Goal: Task Accomplishment & Management: Use online tool/utility

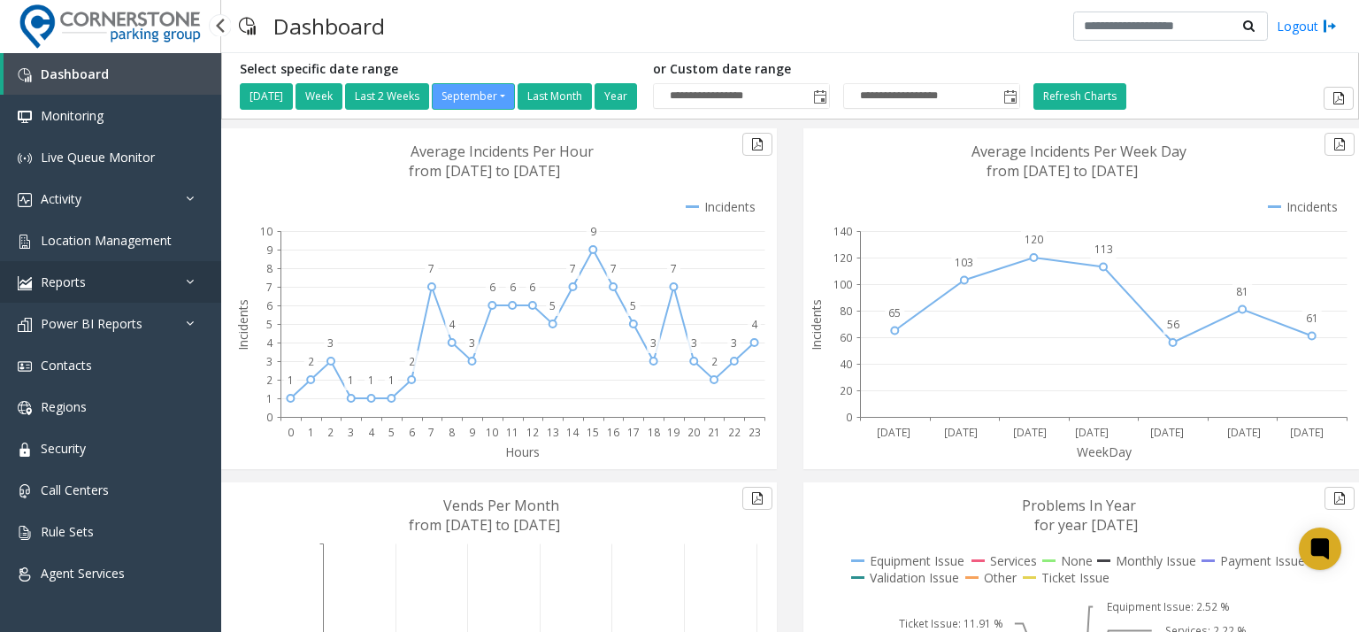
click at [133, 267] on link "Reports" at bounding box center [110, 282] width 221 height 42
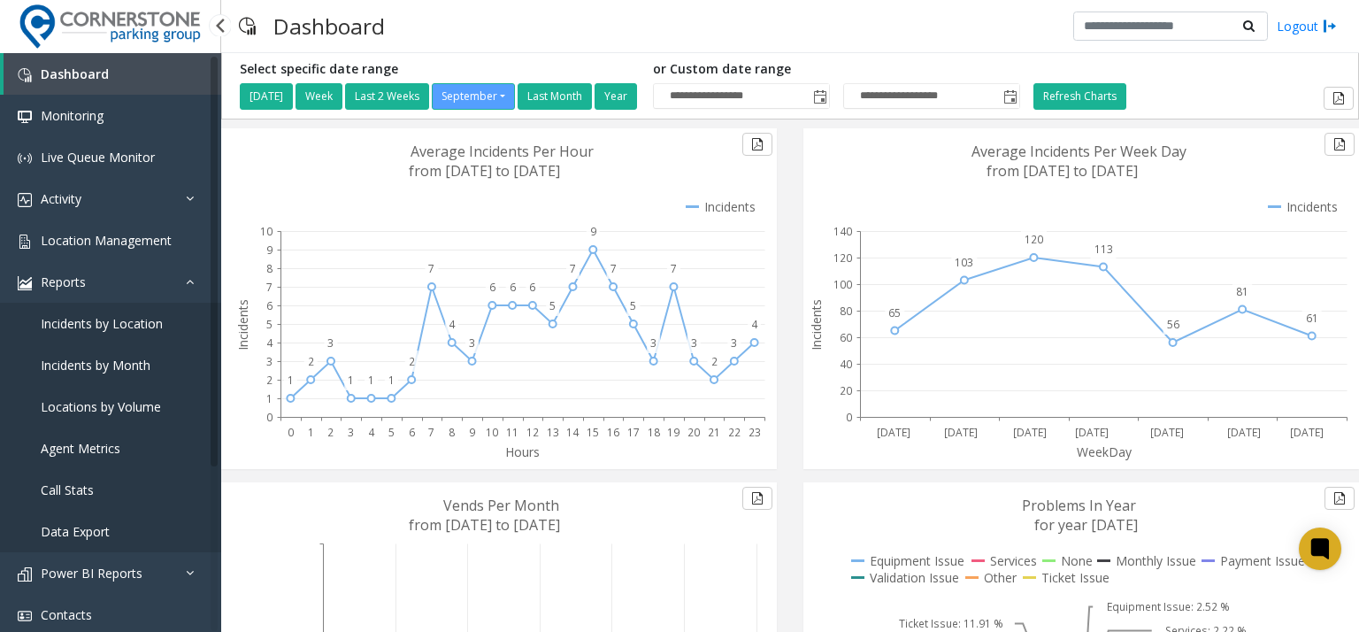
click at [100, 541] on link "Data Export" at bounding box center [110, 531] width 221 height 42
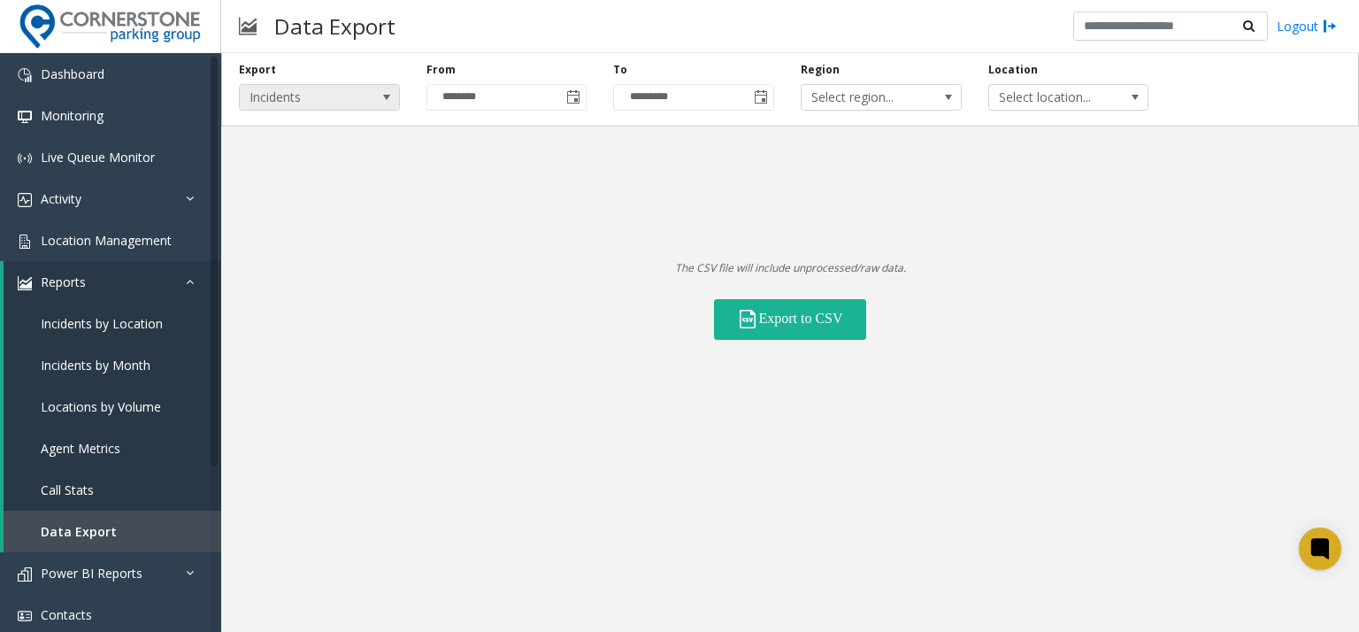
click at [340, 103] on span "Incidents" at bounding box center [303, 97] width 127 height 25
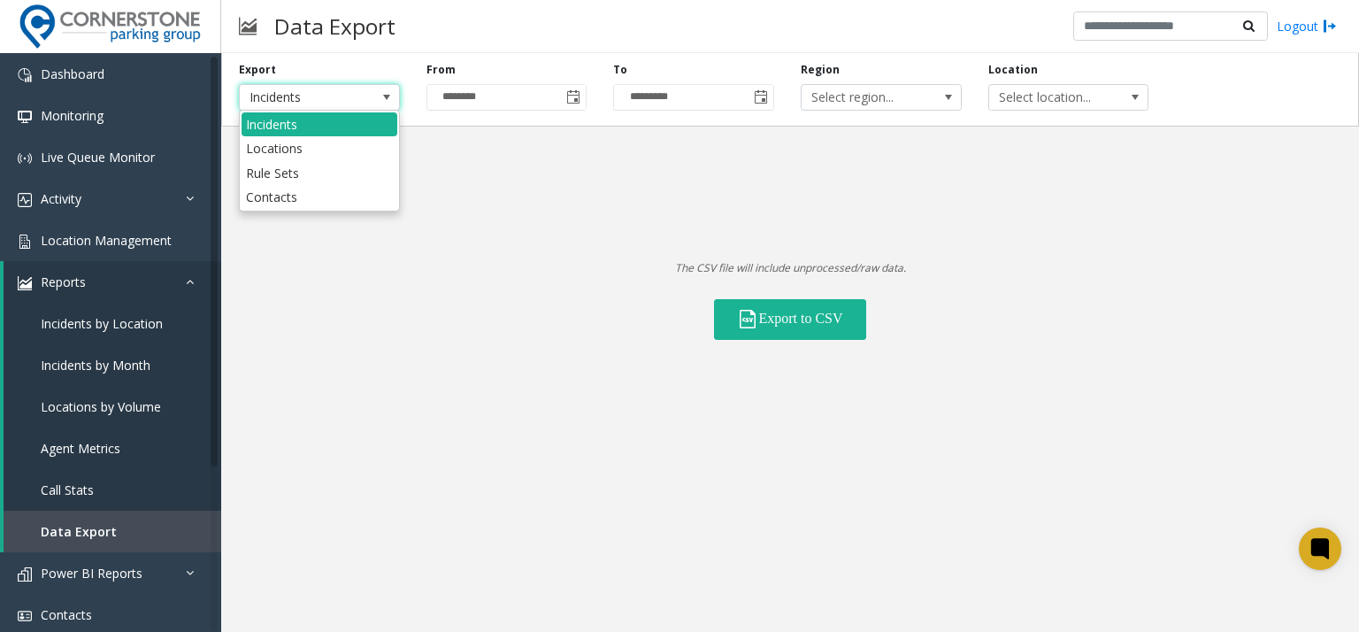
click at [340, 103] on span "Incidents" at bounding box center [303, 97] width 127 height 25
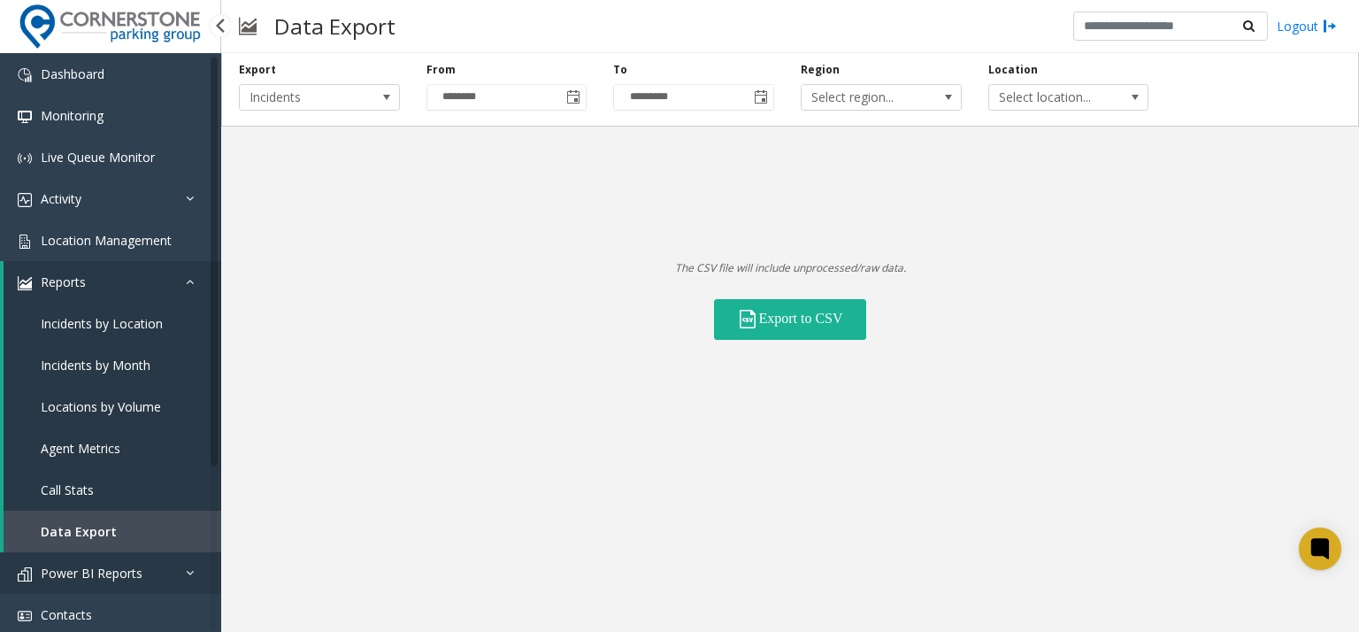
click at [106, 578] on span "Power BI Reports" at bounding box center [92, 572] width 102 height 17
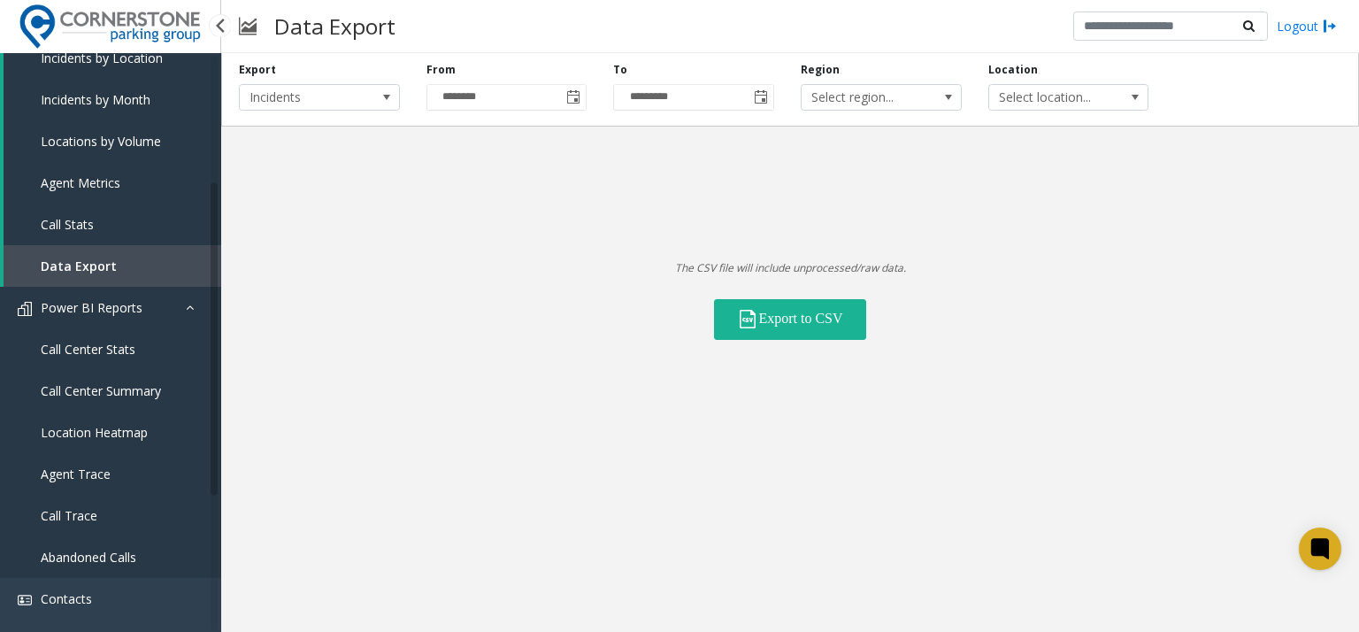
scroll to position [88, 0]
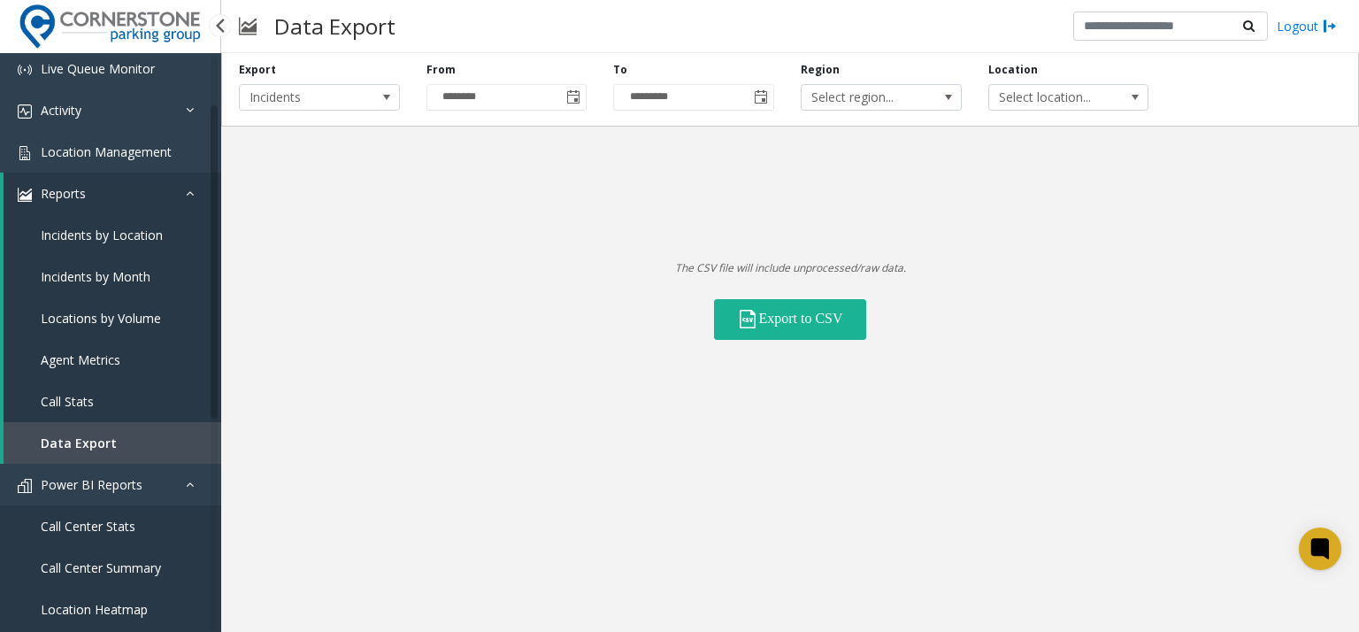
click at [139, 446] on link "Data Export" at bounding box center [113, 443] width 218 height 42
click at [363, 96] on span "Incidents" at bounding box center [303, 97] width 127 height 25
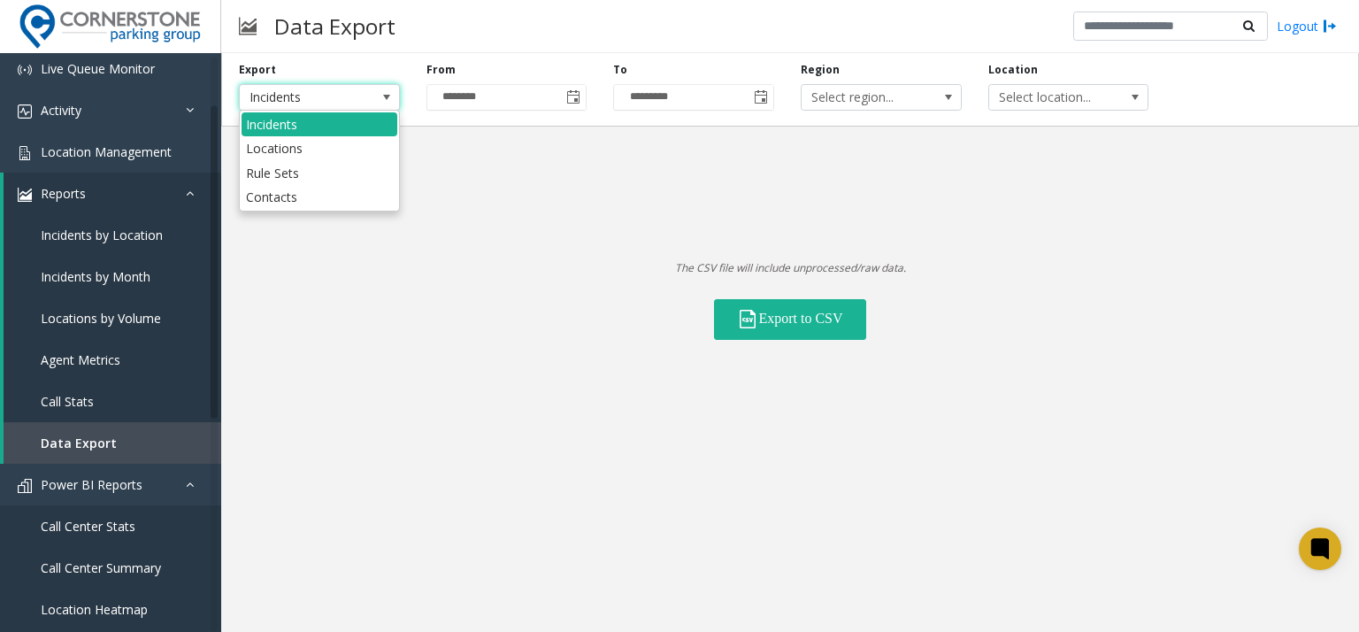
click at [363, 96] on span "Incidents" at bounding box center [303, 97] width 127 height 25
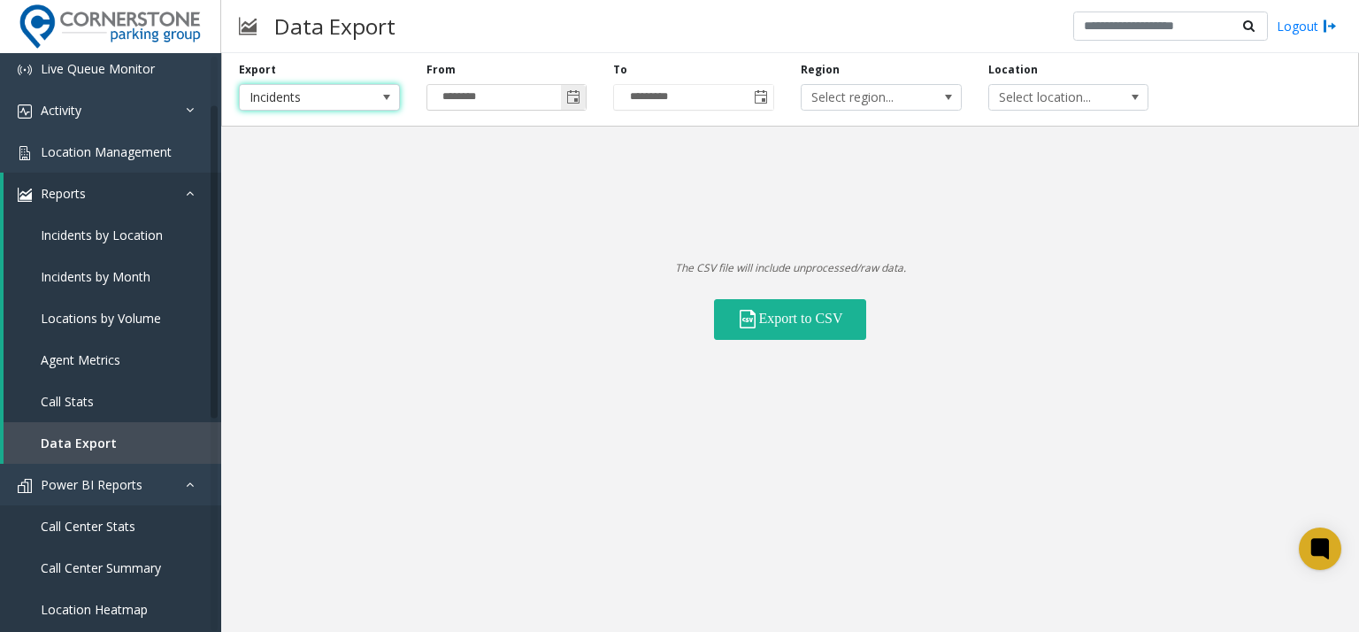
click at [478, 98] on input "********" at bounding box center [506, 97] width 159 height 25
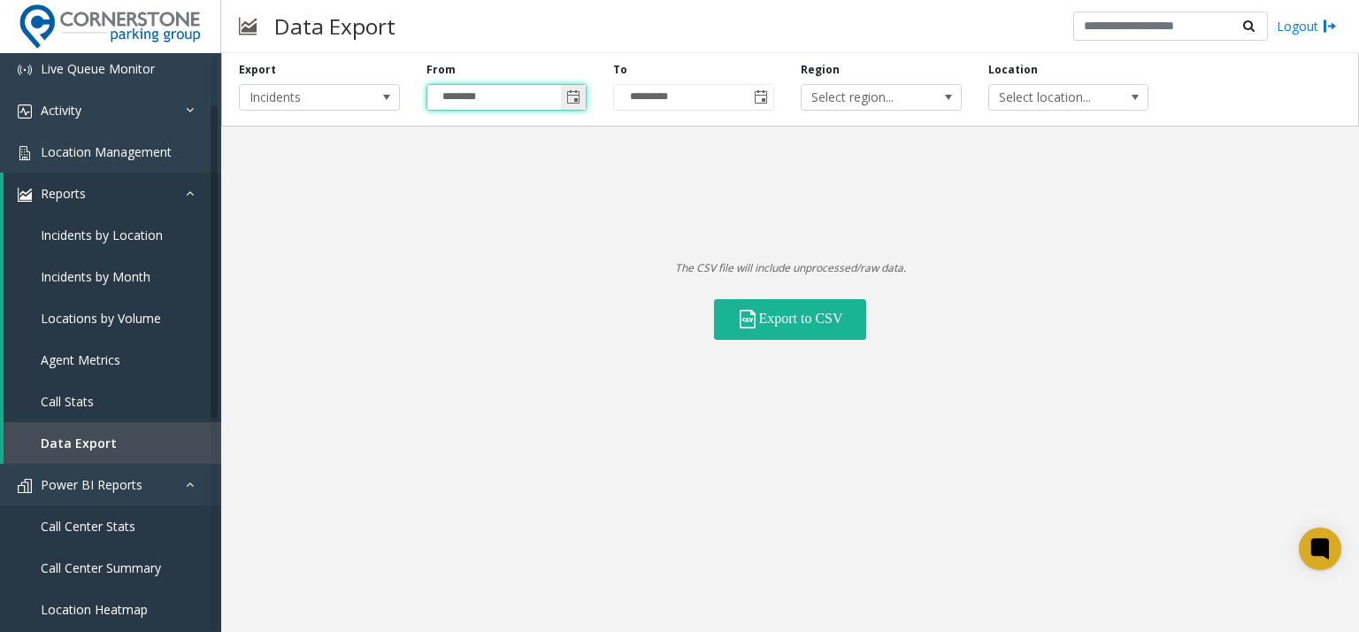
click at [575, 100] on span "Toggle calendar" at bounding box center [573, 97] width 14 height 14
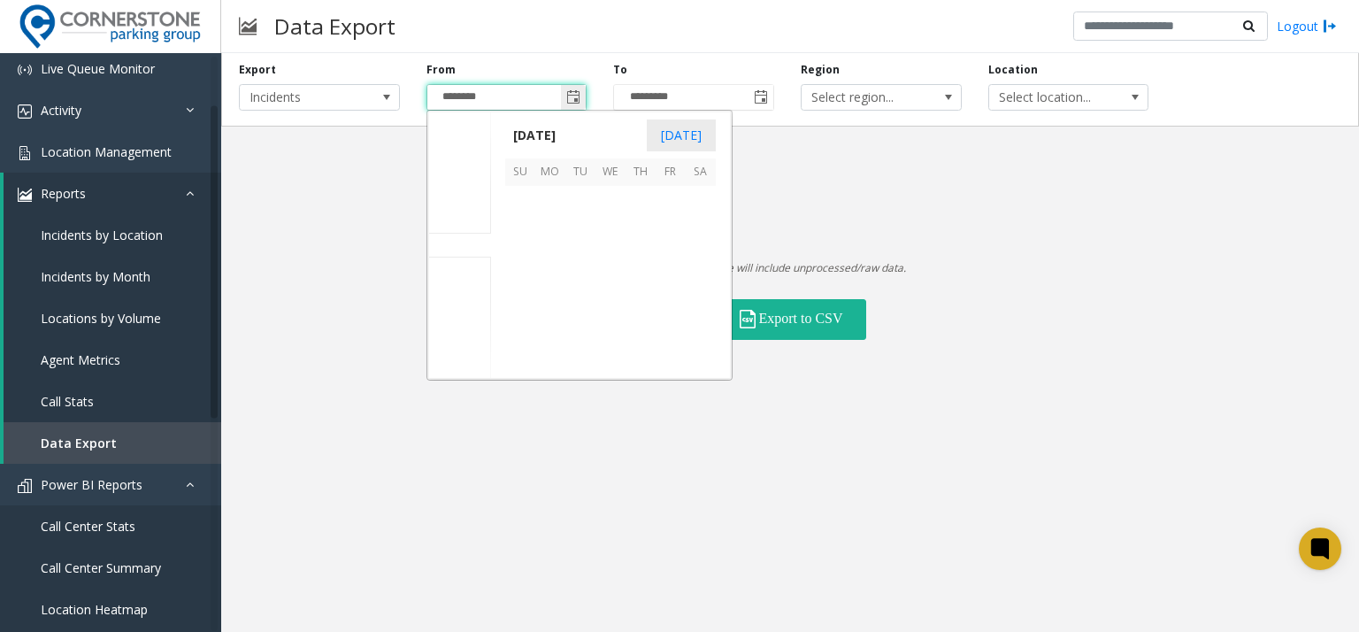
scroll to position [317484, 0]
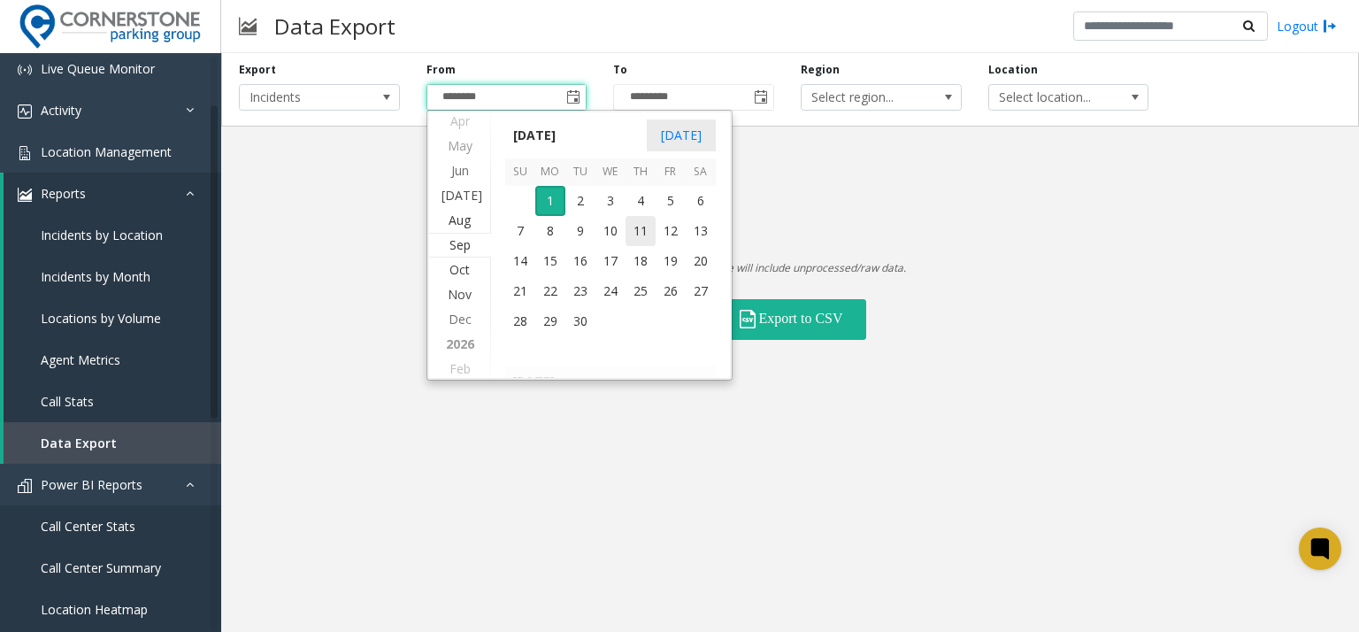
click at [636, 238] on span "11" at bounding box center [640, 231] width 30 height 30
type input "*********"
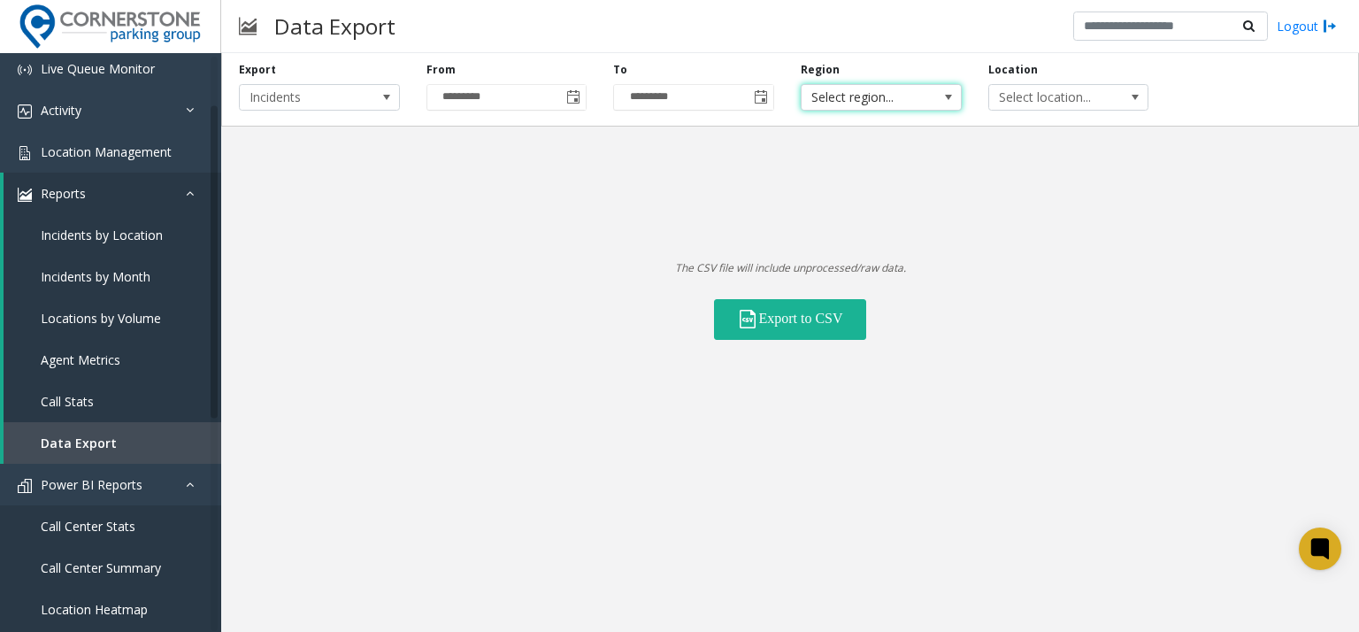
click at [871, 95] on span "Select region..." at bounding box center [864, 97] width 127 height 25
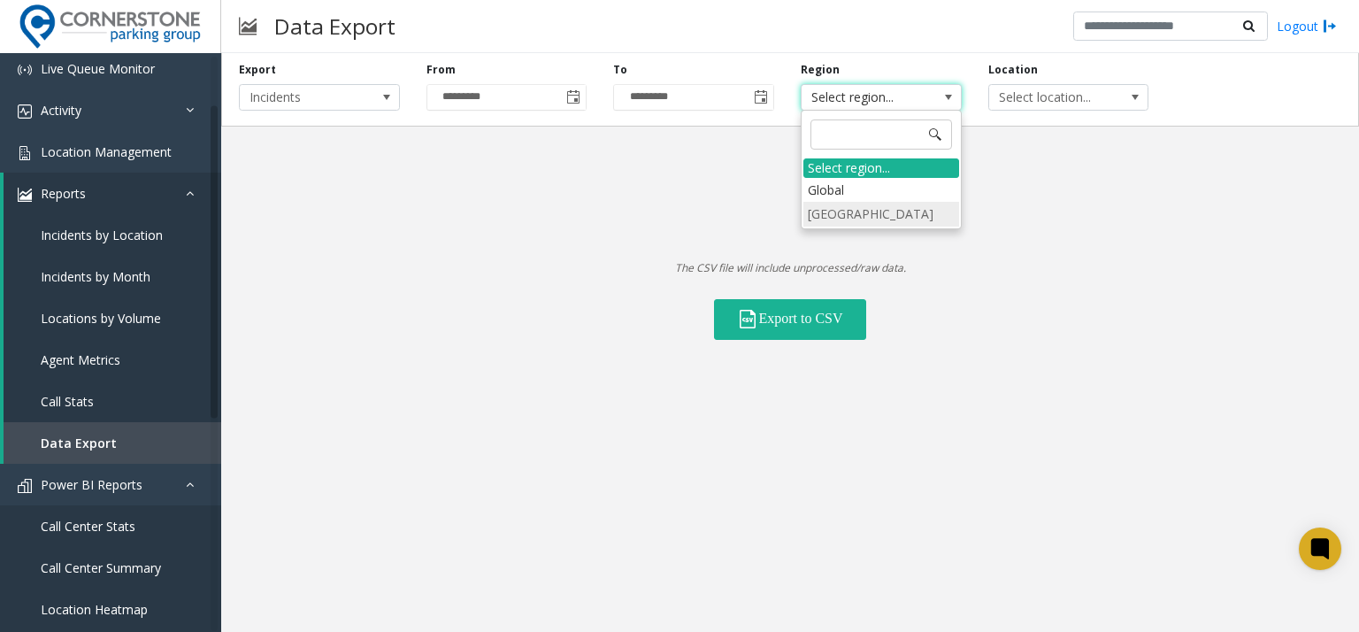
click at [870, 217] on li "[GEOGRAPHIC_DATA]" at bounding box center [881, 214] width 156 height 24
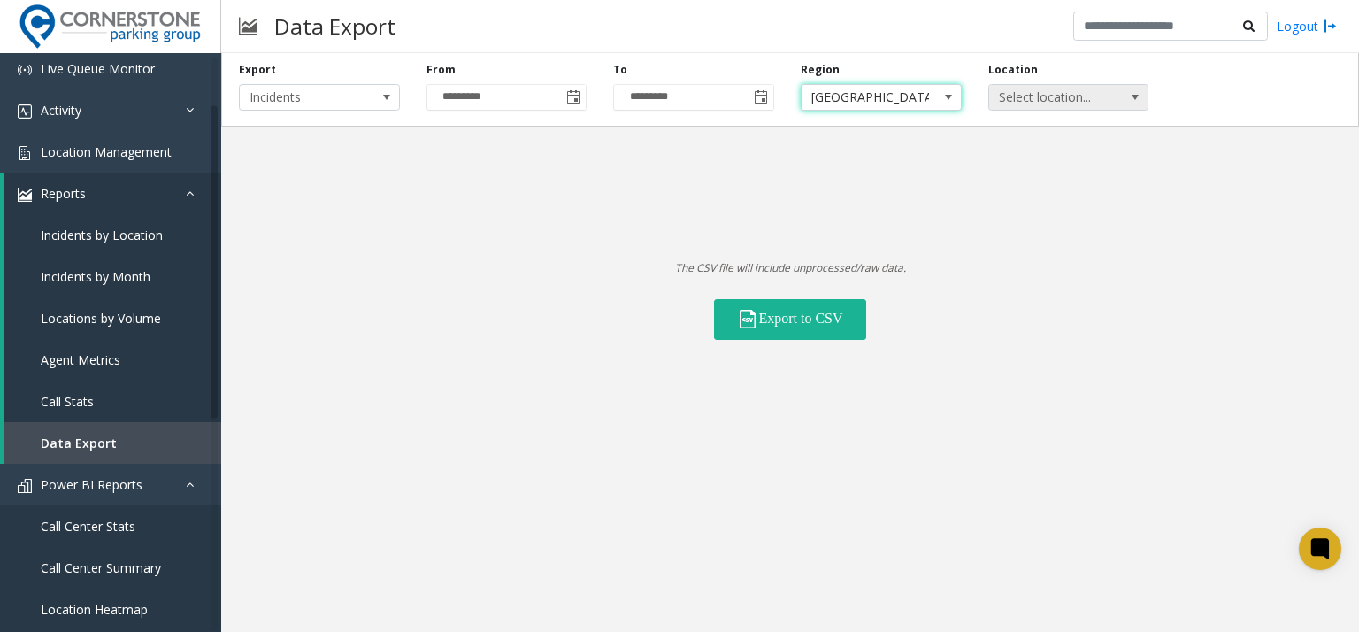
drag, startPoint x: 1011, startPoint y: 111, endPoint x: 1020, endPoint y: 107, distance: 9.5
click at [1020, 107] on div "Export Incidents From ********* To ********* Region [GEOGRAPHIC_DATA] Location …" at bounding box center [790, 89] width 1138 height 73
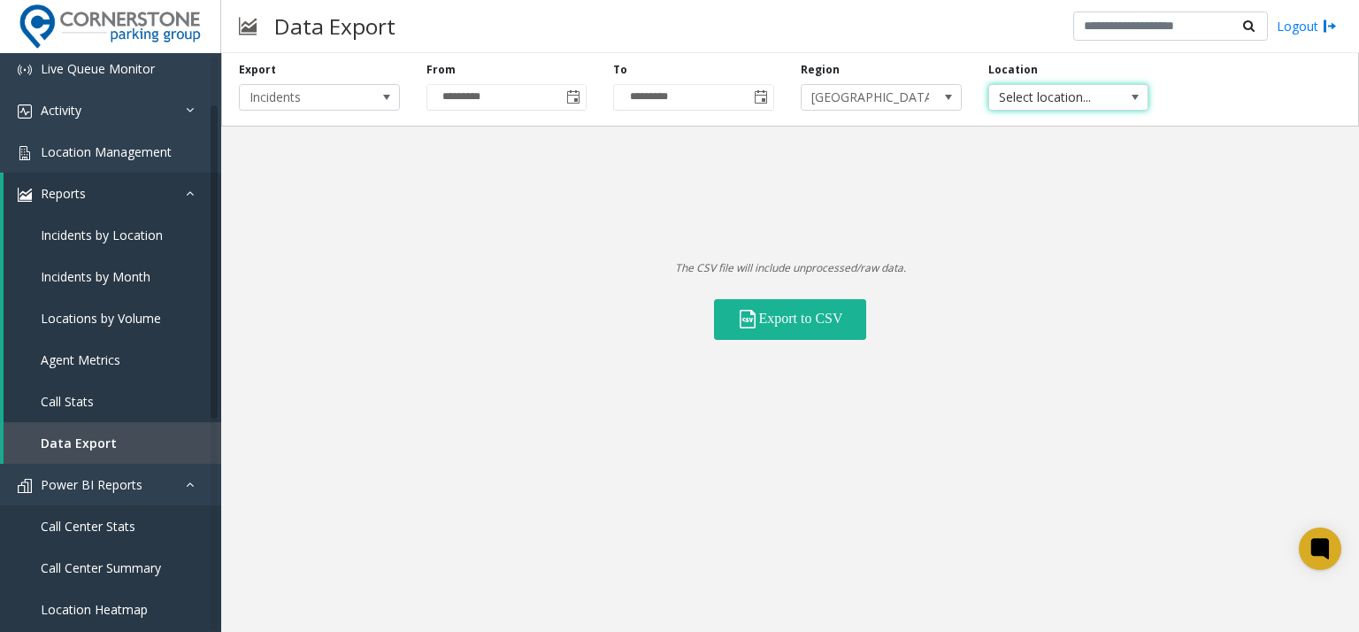
drag, startPoint x: 1020, startPoint y: 107, endPoint x: 997, endPoint y: 96, distance: 25.3
click at [997, 96] on span "Select location..." at bounding box center [1052, 97] width 127 height 25
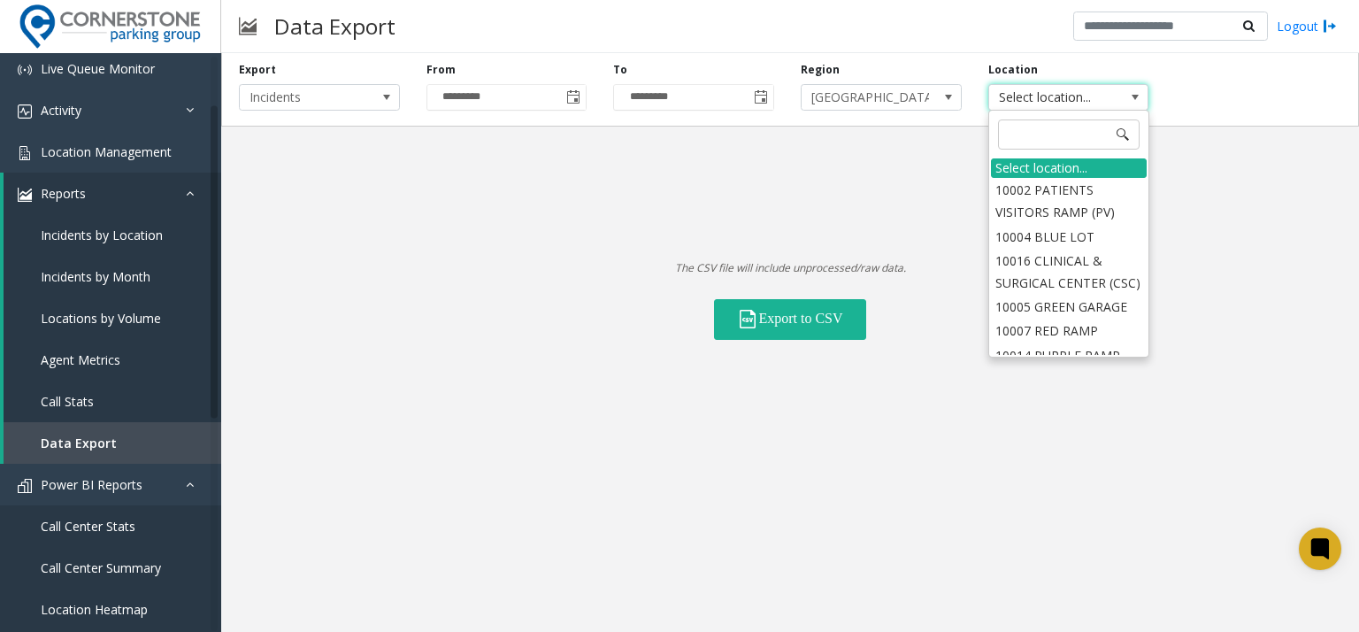
click at [997, 96] on span "Select location..." at bounding box center [1052, 97] width 127 height 25
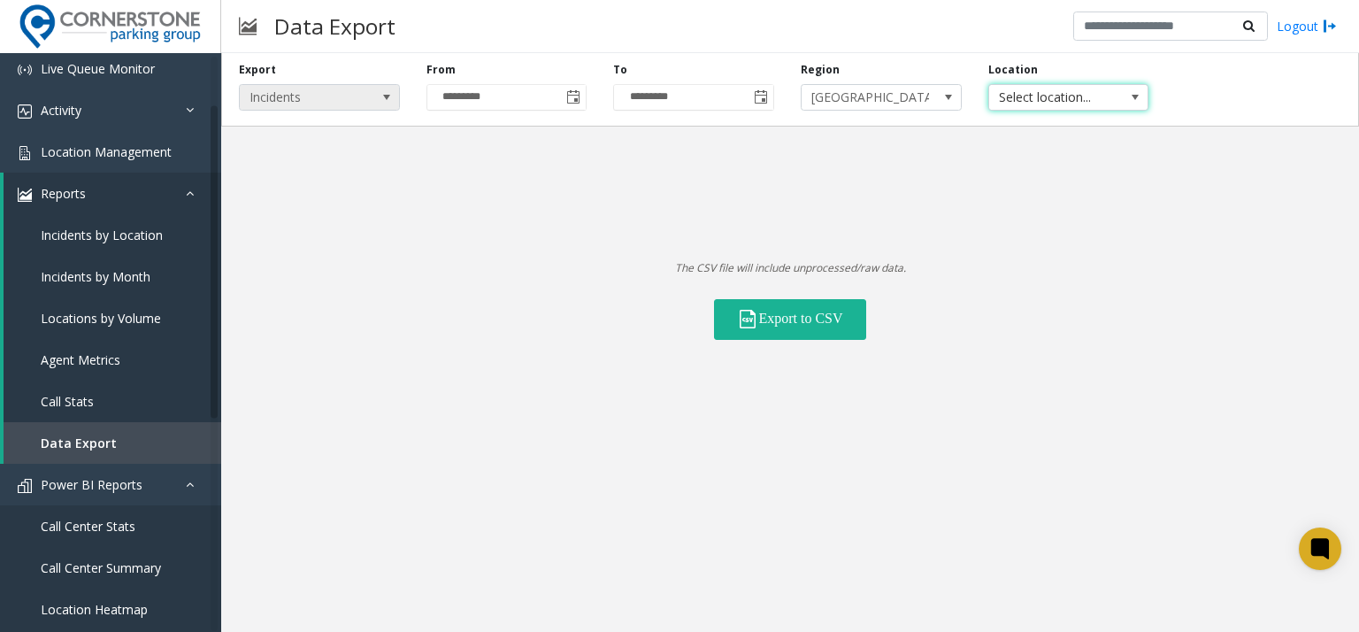
click at [329, 93] on span "Incidents" at bounding box center [303, 97] width 127 height 25
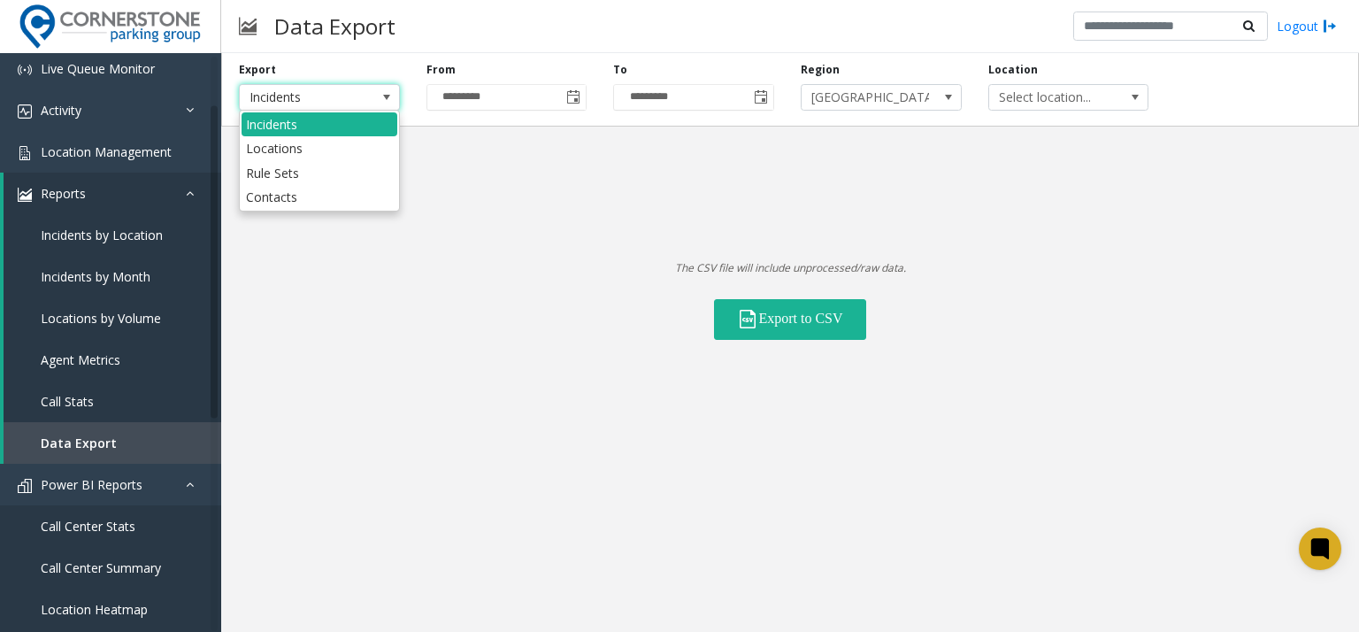
click at [329, 93] on span "Incidents" at bounding box center [303, 97] width 127 height 25
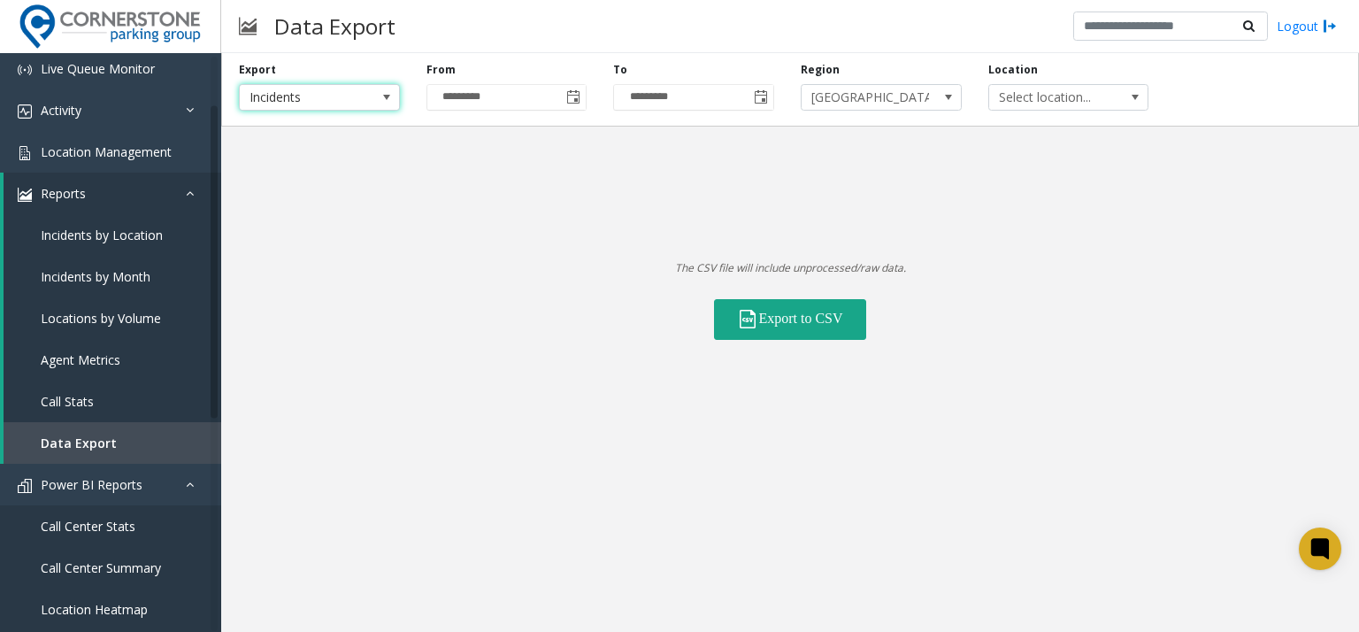
click at [797, 316] on button "Export to CSV" at bounding box center [790, 319] width 152 height 41
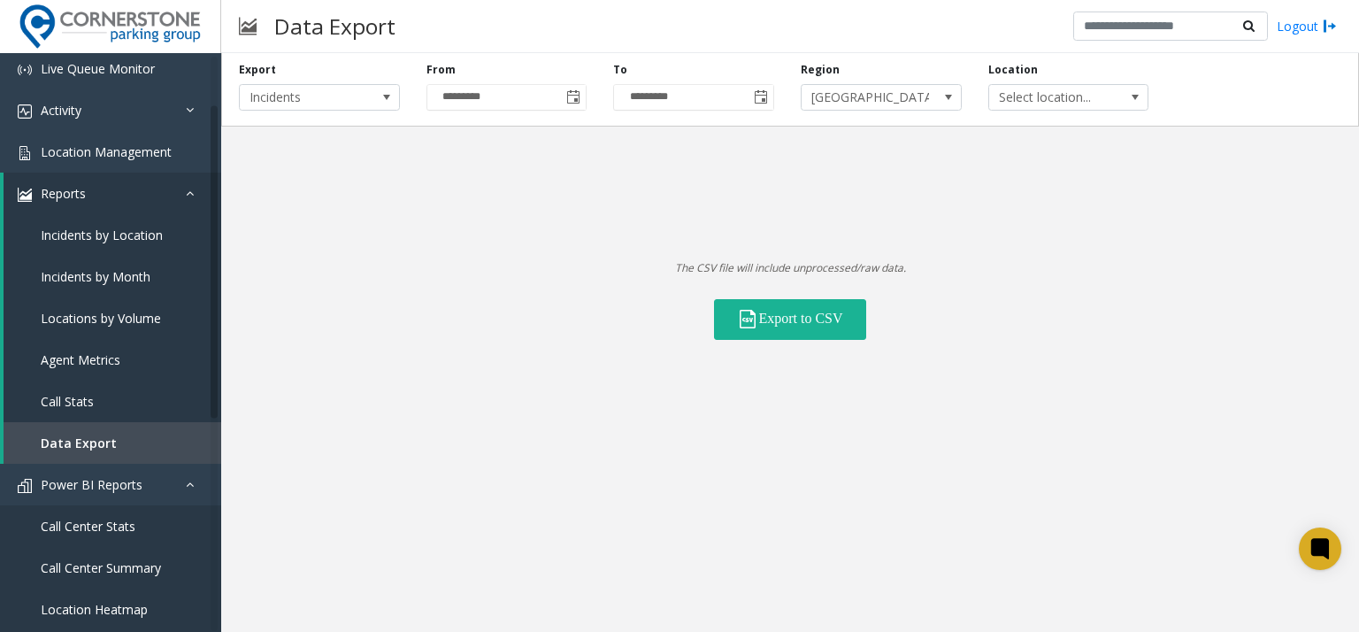
click at [531, 339] on div "Export Incidents From ********* To ********* Region [GEOGRAPHIC_DATA] Location …" at bounding box center [790, 342] width 1138 height 579
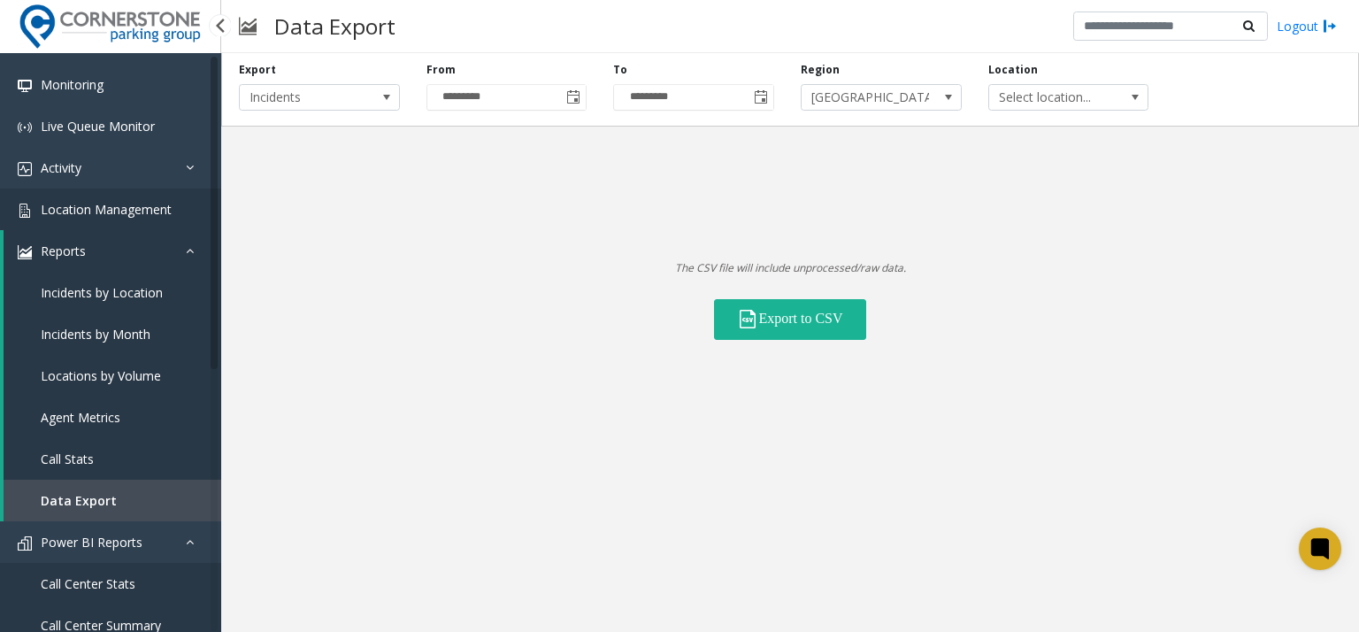
scroll to position [0, 0]
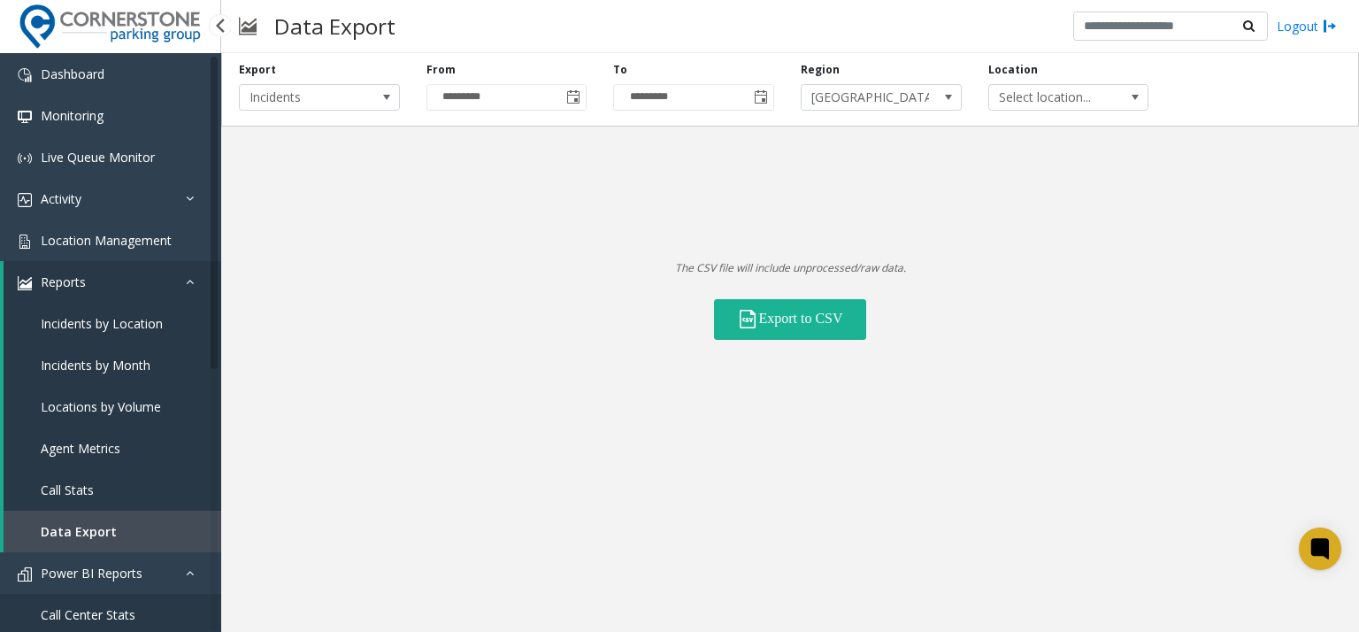
click at [125, 288] on link "Reports" at bounding box center [113, 282] width 218 height 42
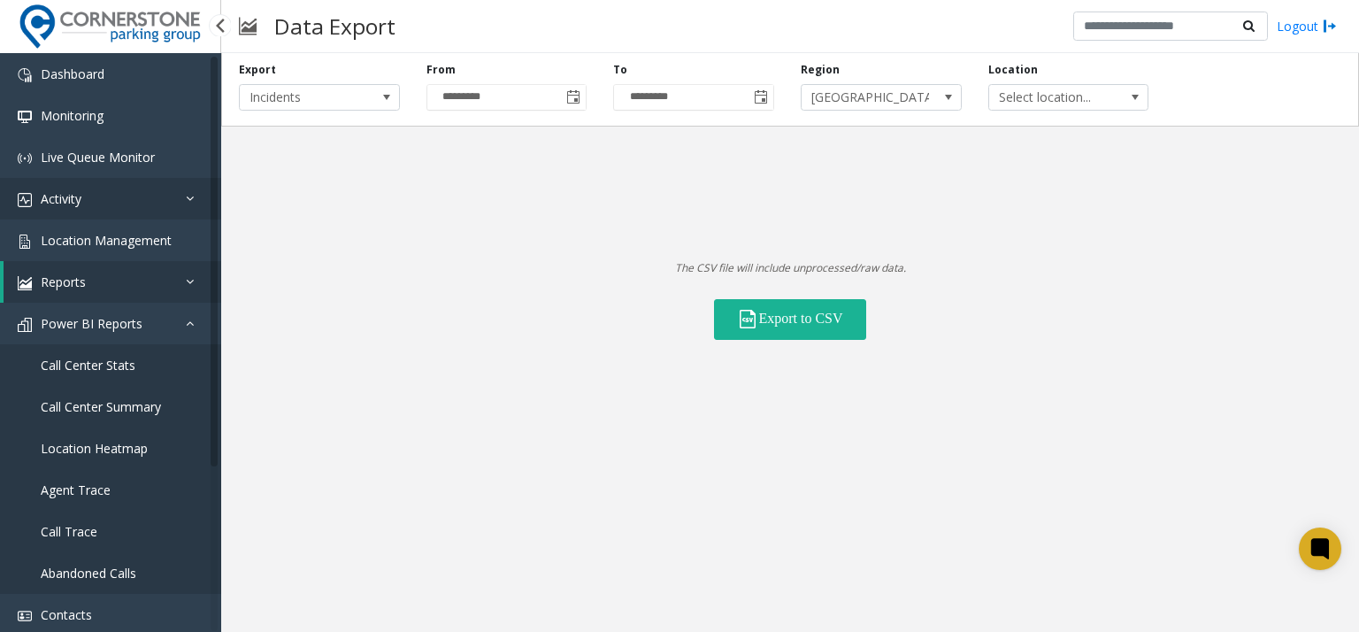
click at [142, 204] on link "Activity" at bounding box center [110, 199] width 221 height 42
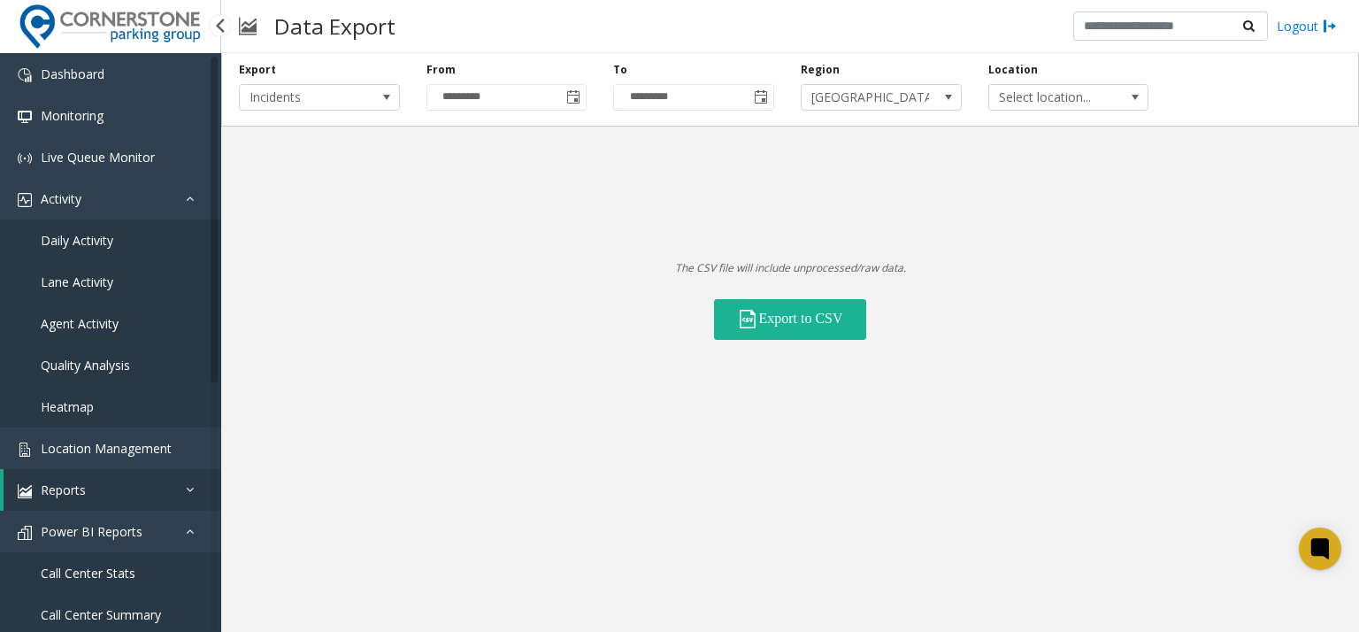
click at [144, 251] on link "Daily Activity" at bounding box center [110, 240] width 221 height 42
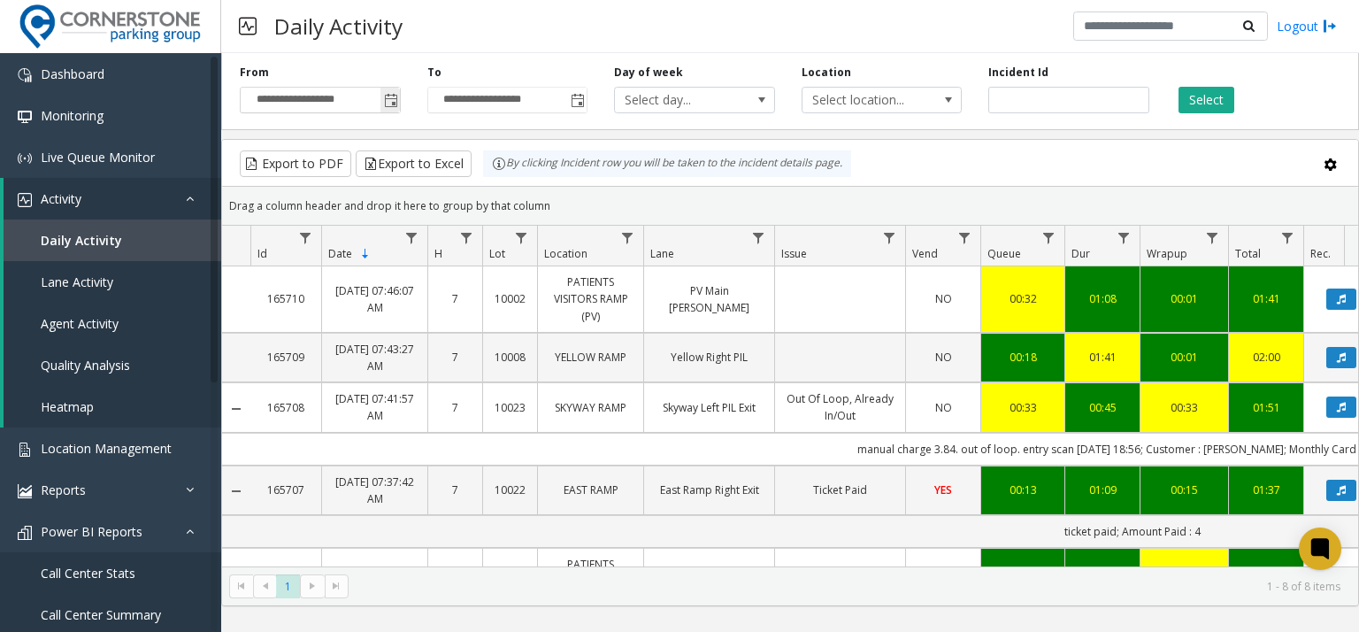
click at [385, 109] on span "Toggle popup" at bounding box center [389, 100] width 19 height 28
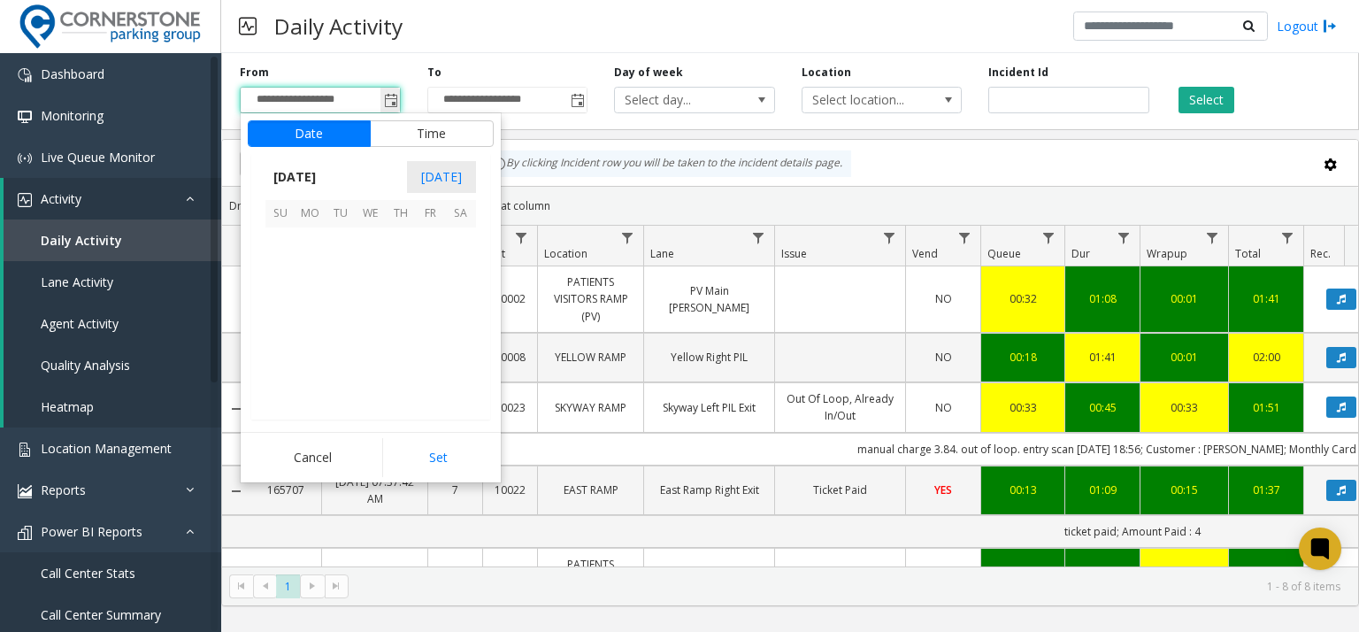
scroll to position [317484, 0]
click at [370, 270] on span "10" at bounding box center [371, 272] width 30 height 30
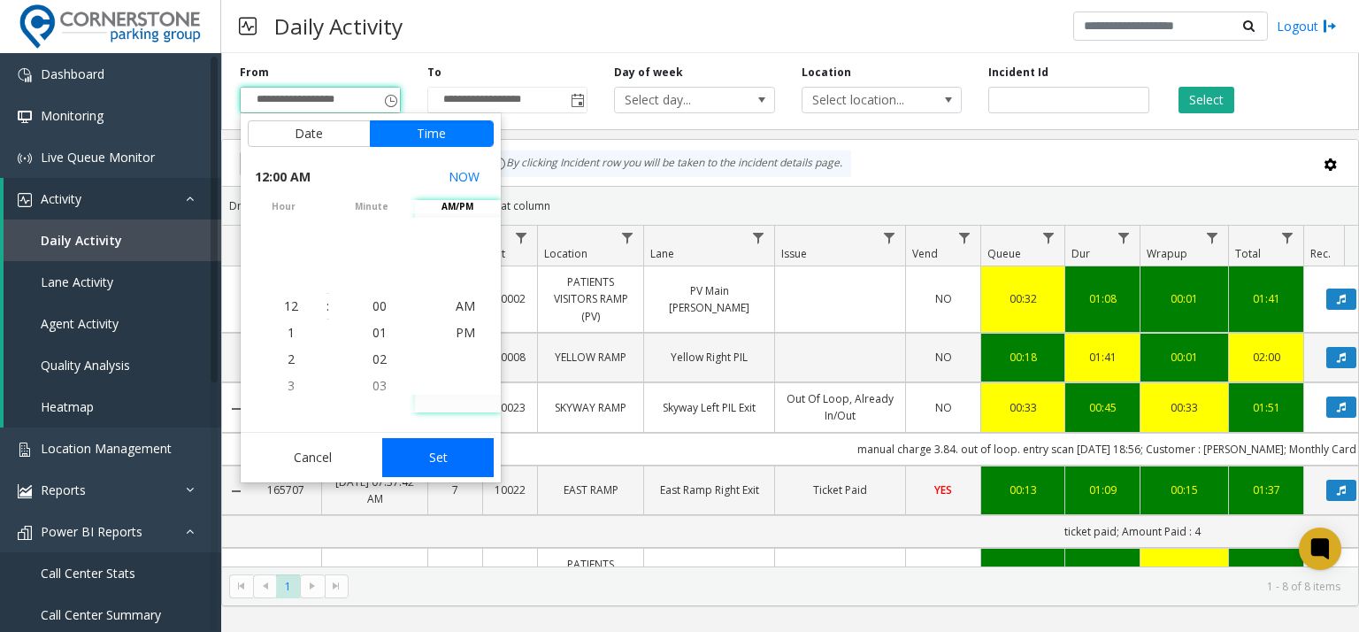
click at [477, 450] on button "Set" at bounding box center [437, 457] width 111 height 39
type input "**********"
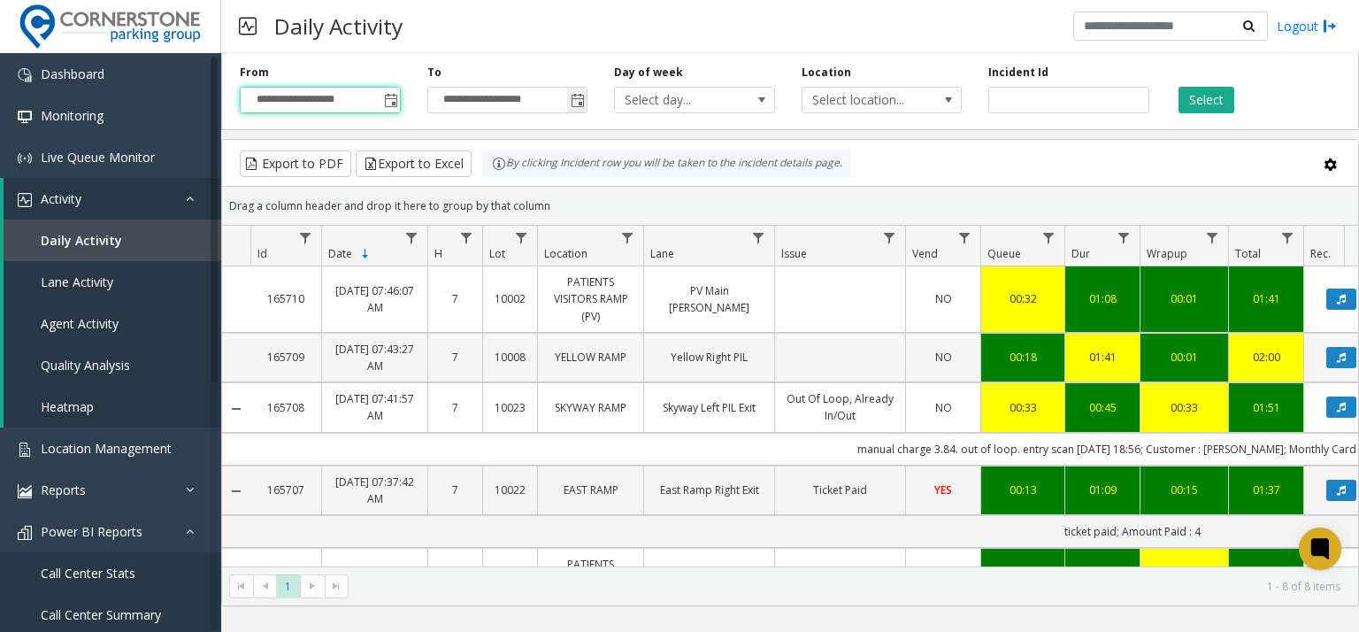
click at [567, 96] on span "Toggle popup" at bounding box center [576, 100] width 19 height 28
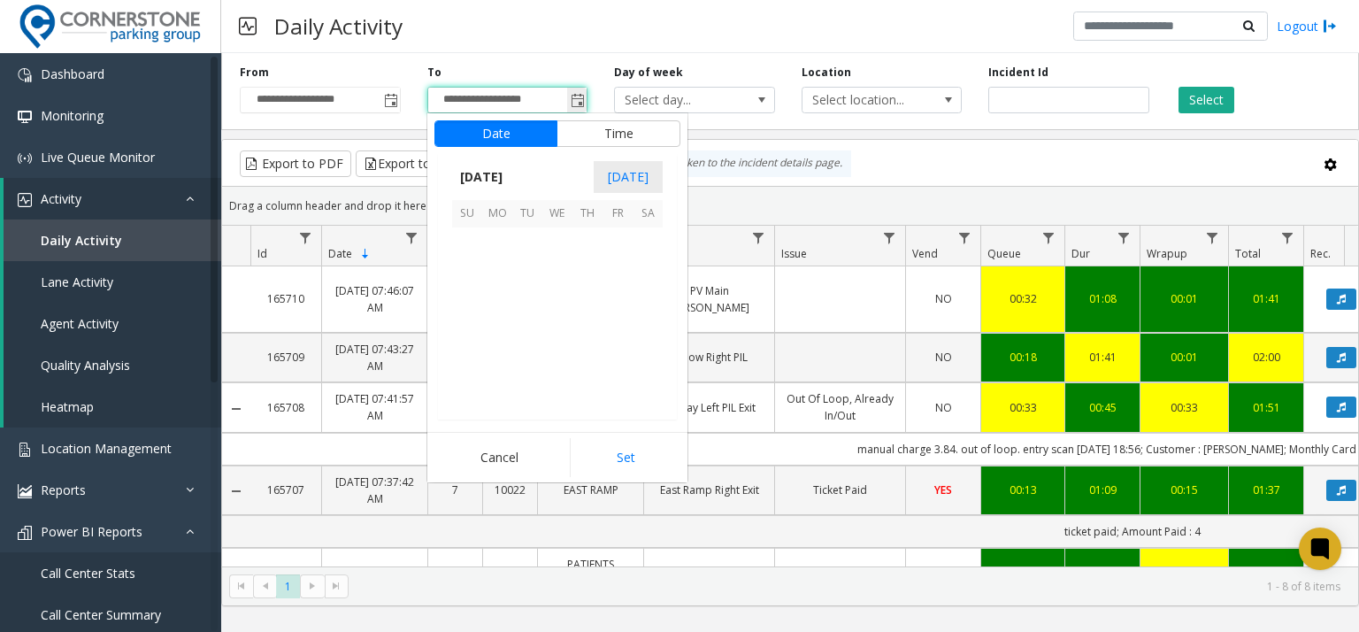
scroll to position [27, 0]
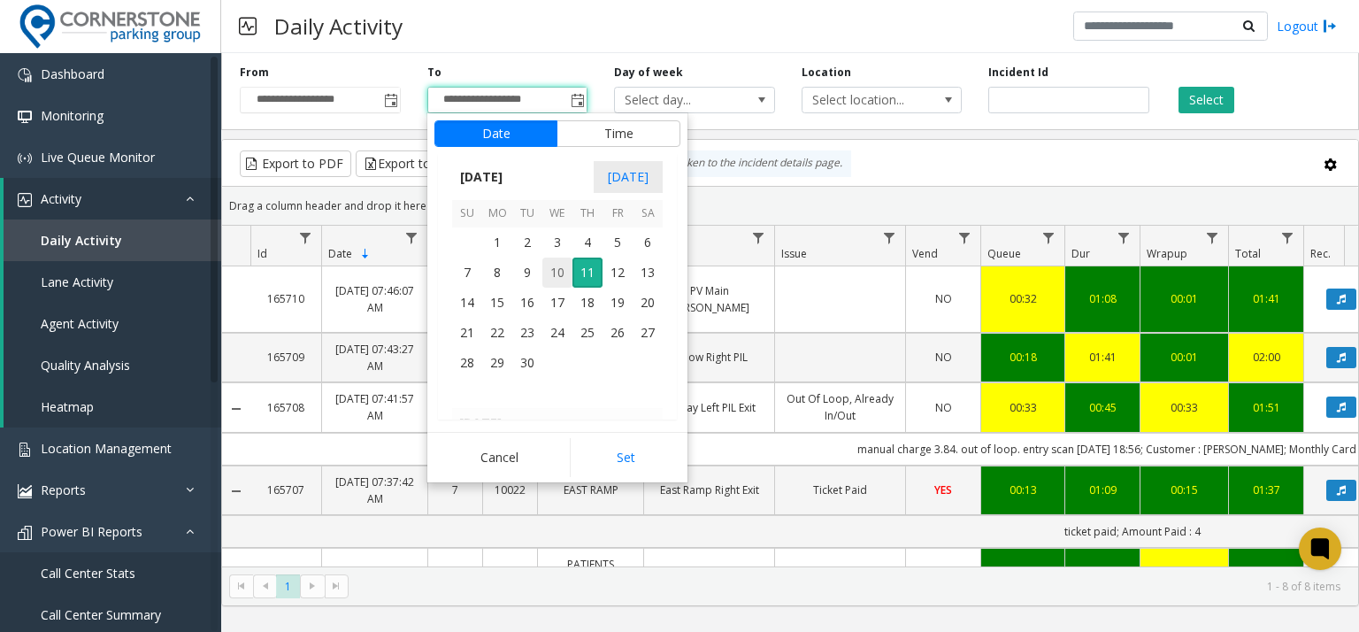
click at [545, 278] on span "10" at bounding box center [557, 272] width 30 height 30
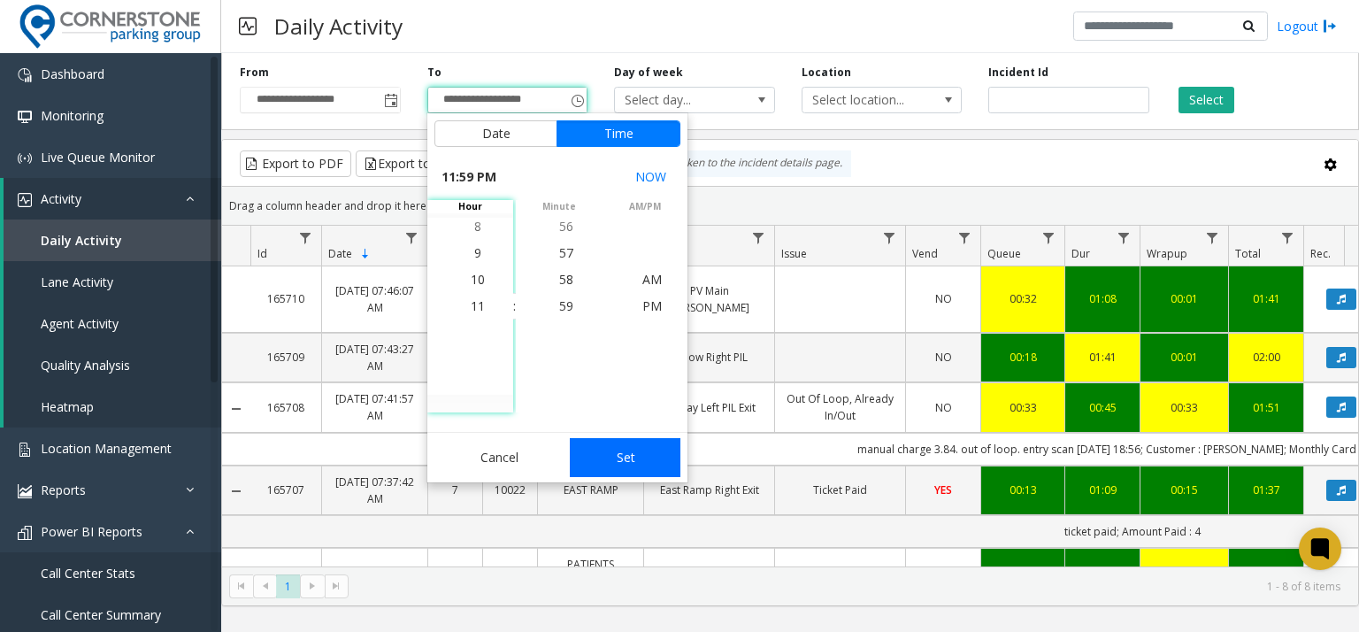
click at [655, 465] on button "Set" at bounding box center [625, 457] width 111 height 39
type input "**********"
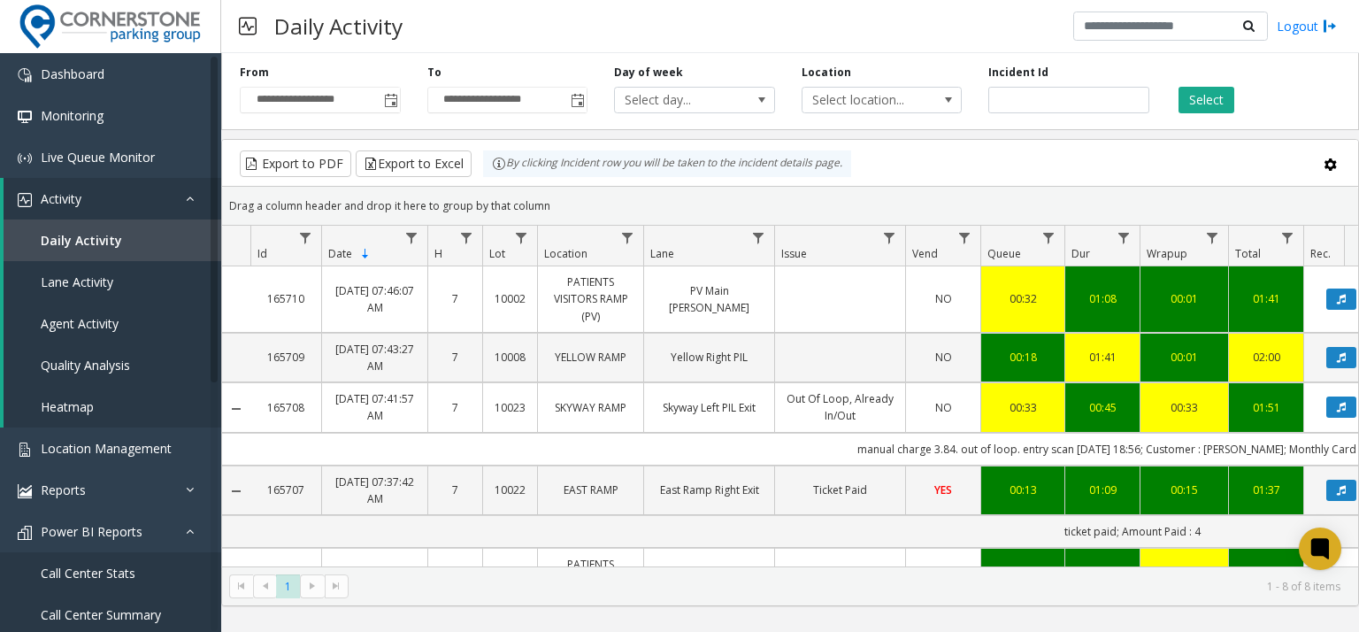
click at [1241, 96] on div "Select" at bounding box center [1256, 89] width 188 height 49
click at [1207, 104] on button "Select" at bounding box center [1206, 100] width 56 height 27
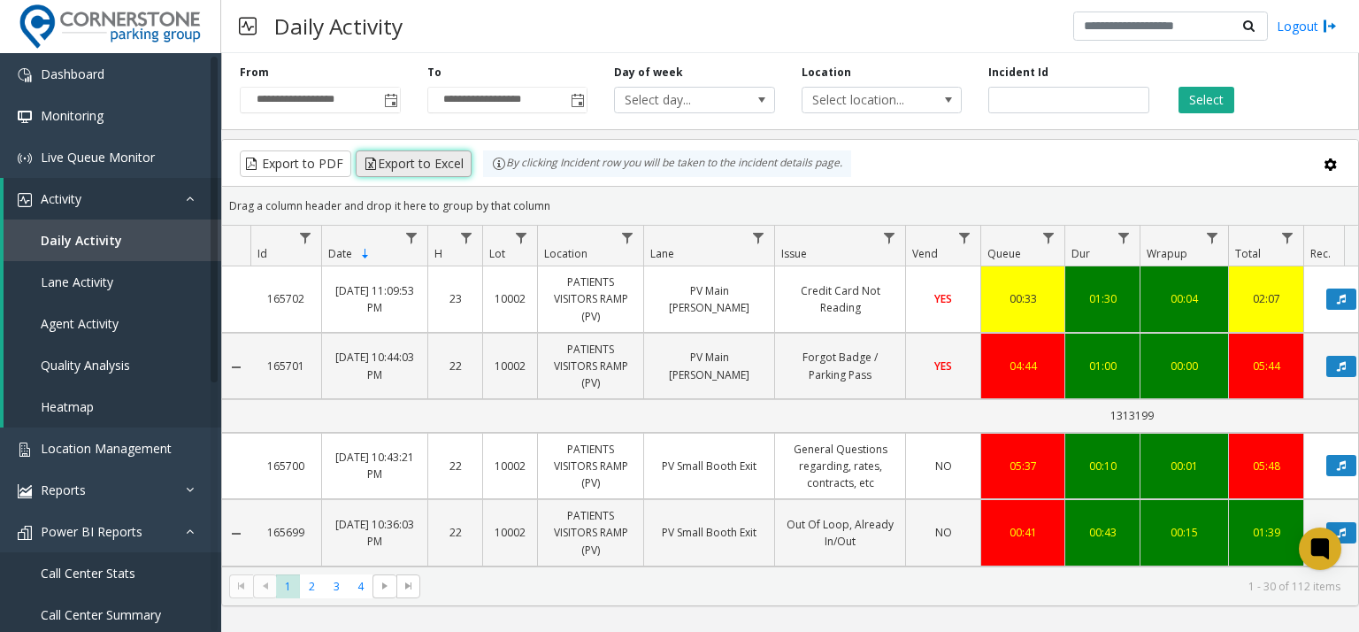
click at [394, 167] on button "Export to Excel" at bounding box center [414, 163] width 116 height 27
